Goal: Check status: Check status

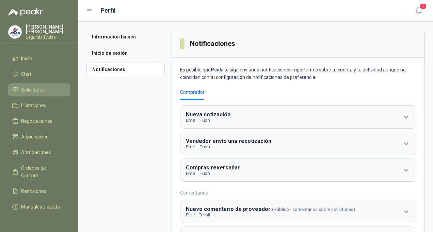
click at [36, 90] on span "Solicitudes" at bounding box center [32, 89] width 23 height 7
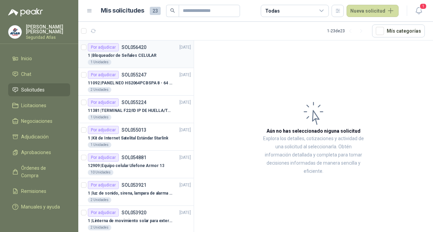
click at [134, 57] on p "1 | Bloqueador de Señales CELULAR" at bounding box center [122, 55] width 69 height 6
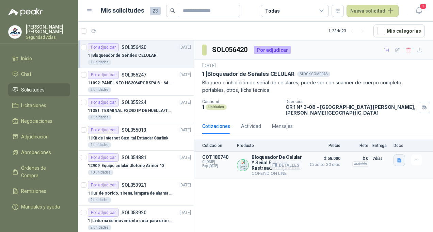
click at [401, 158] on icon "button" at bounding box center [400, 161] width 6 height 6
click at [417, 158] on icon "button" at bounding box center [417, 160] width 6 height 6
click at [364, 187] on div "SOL056420 Por adjudicar [DATE] 1 | Bloqueador de Señales CELULAR STOCK COMPRAS …" at bounding box center [313, 138] width 239 height 194
click at [220, 163] on span "C: [DATE]" at bounding box center [217, 162] width 31 height 4
click at [272, 162] on button "Detalles" at bounding box center [286, 165] width 32 height 9
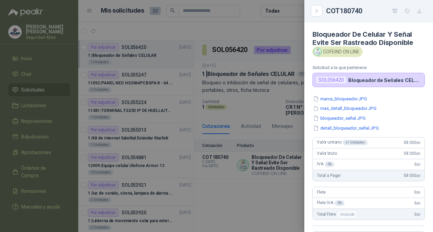
click at [282, 166] on div at bounding box center [216, 116] width 433 height 232
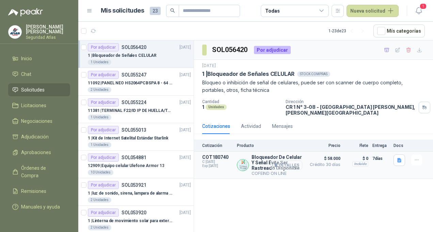
click at [282, 165] on button "Detalles" at bounding box center [286, 165] width 32 height 9
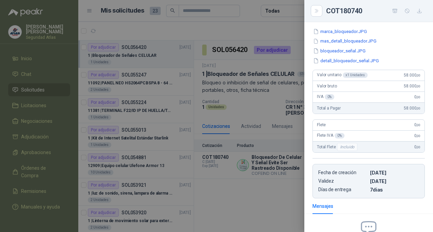
scroll to position [0, 0]
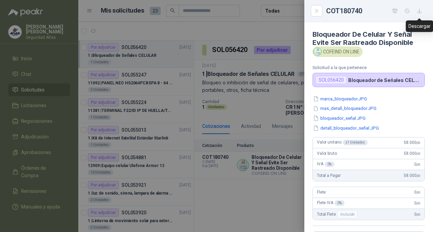
click at [419, 12] on icon "button" at bounding box center [420, 11] width 6 height 6
